Goal: Check status

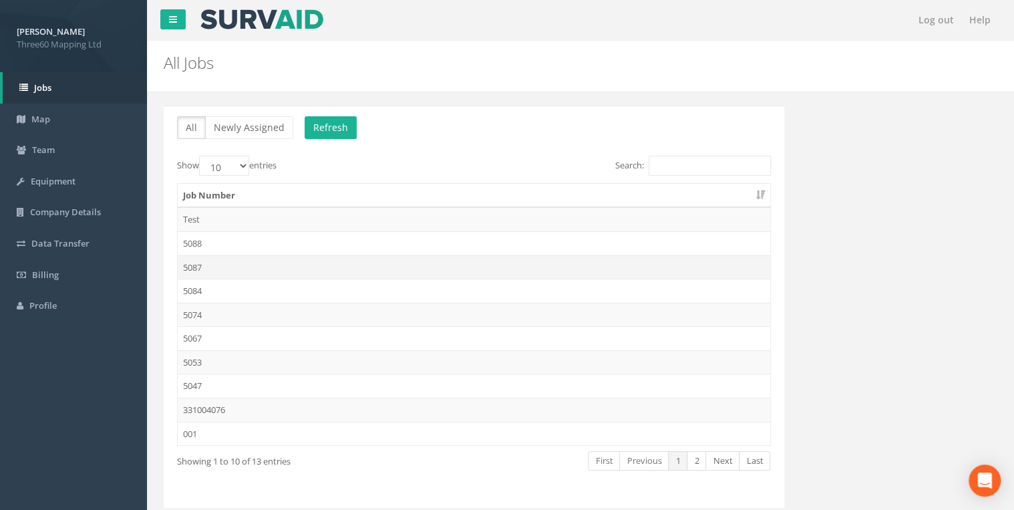
click at [210, 266] on td "5087" at bounding box center [474, 267] width 592 height 24
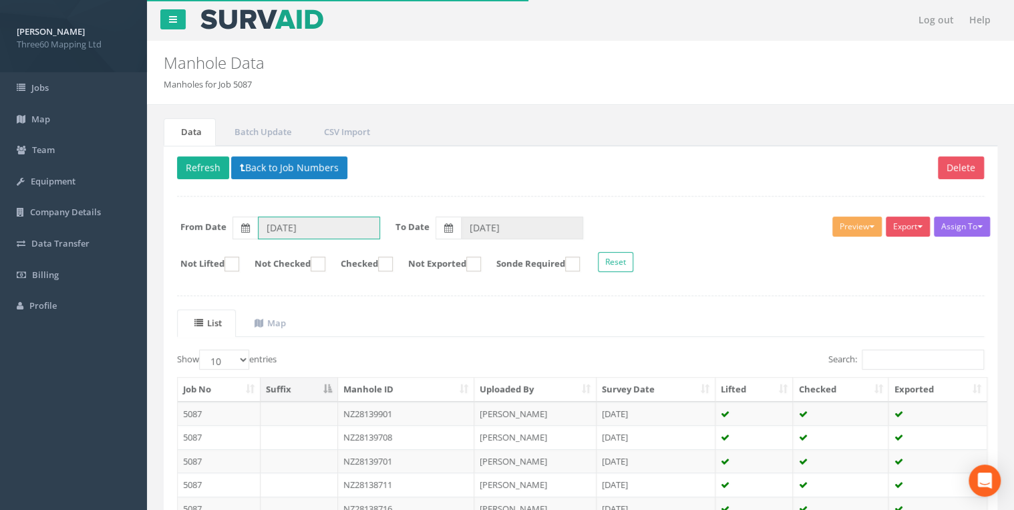
click at [337, 229] on input "[DATE]" at bounding box center [319, 227] width 122 height 23
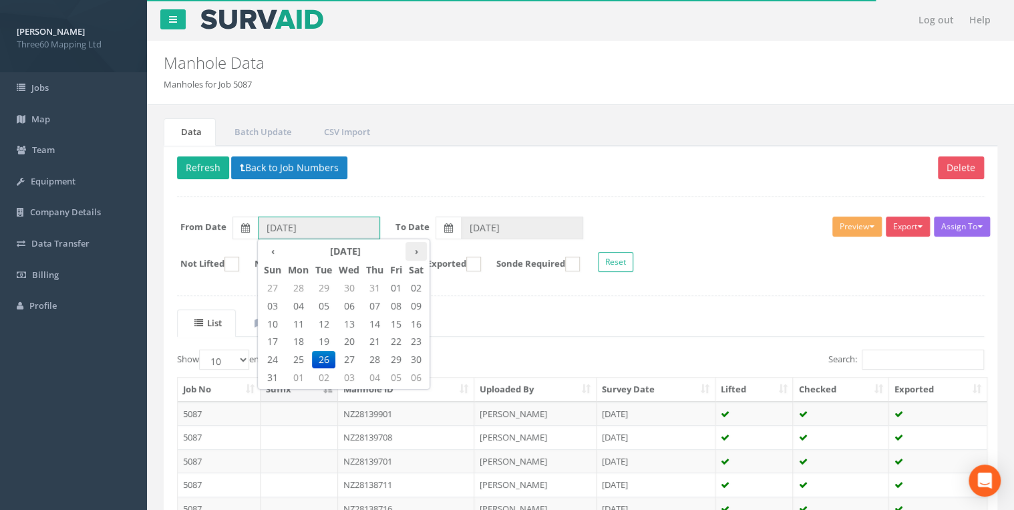
click at [417, 256] on th "›" at bounding box center [415, 251] width 21 height 19
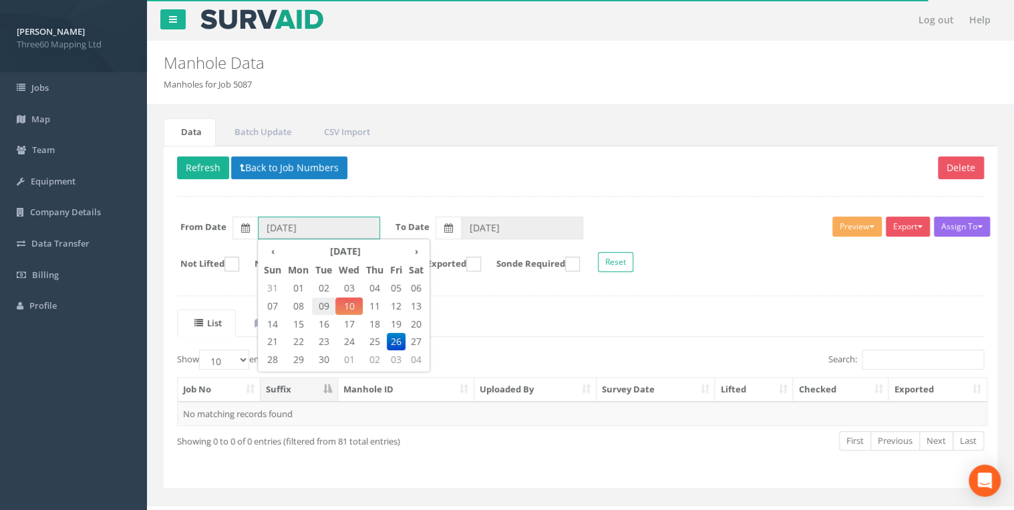
click at [327, 303] on span "09" at bounding box center [323, 305] width 23 height 17
type input "[DATE]"
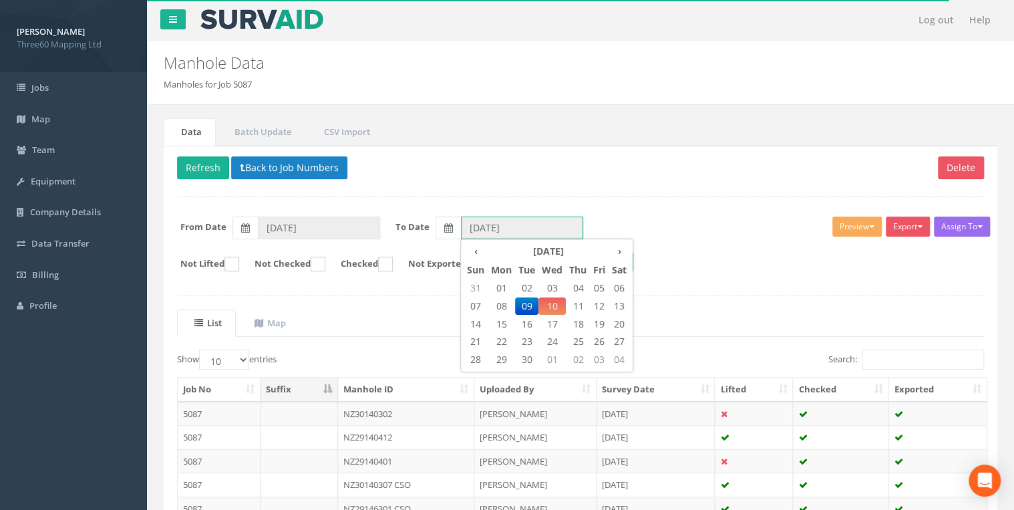
click at [481, 223] on input "[DATE]" at bounding box center [522, 227] width 122 height 23
click at [551, 305] on span "10" at bounding box center [551, 305] width 27 height 17
type input "[DATE]"
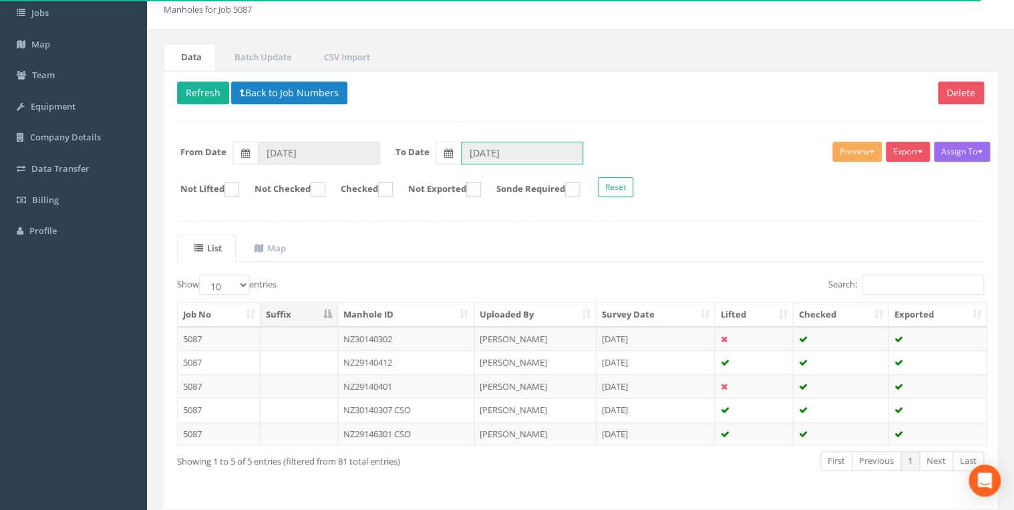
scroll to position [114, 0]
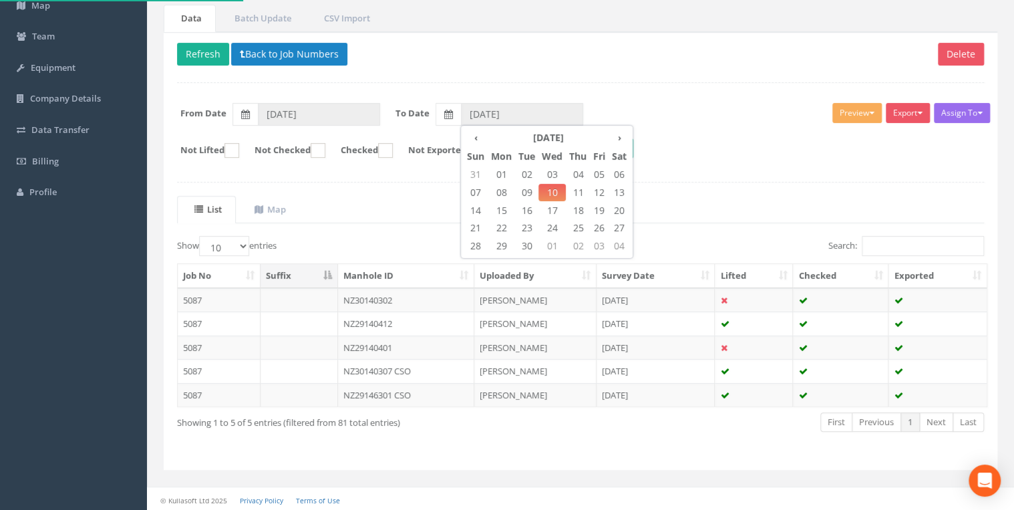
click at [640, 96] on div "Assign To No Companies Added Export 360 Manhole Heathrow United Utilities SurvA…" at bounding box center [580, 132] width 827 height 73
